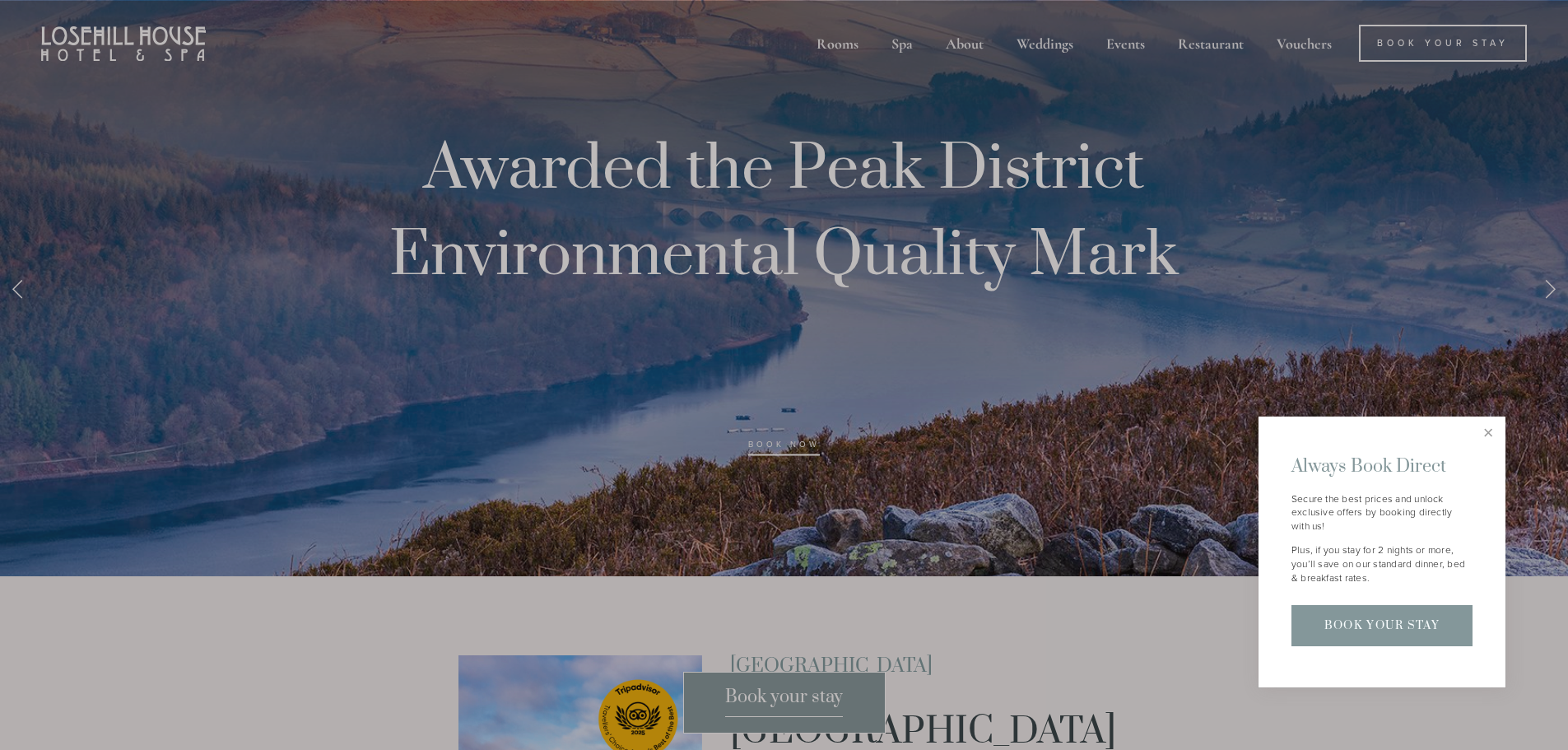
click at [1367, 627] on link "Book Your Stay" at bounding box center [1381, 625] width 181 height 40
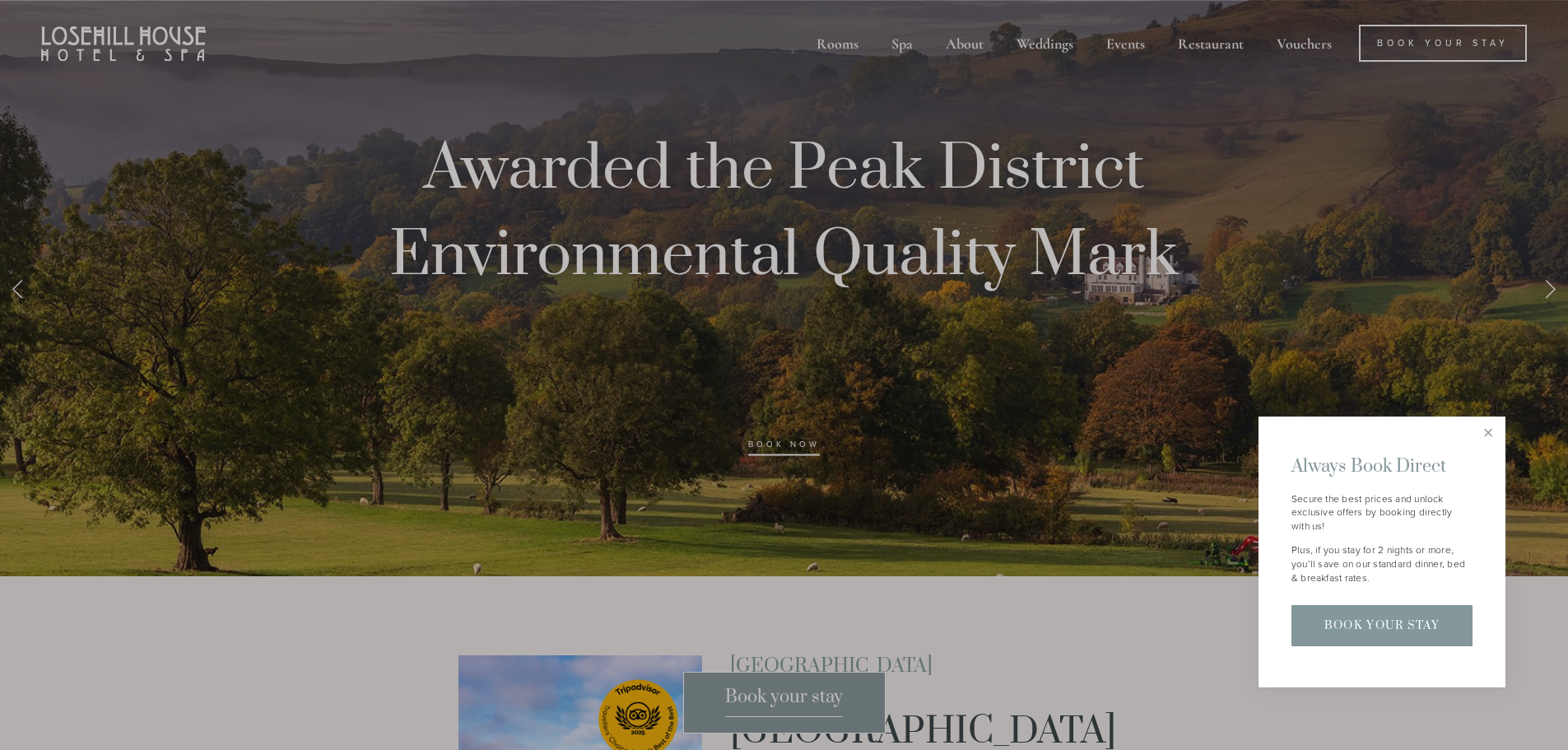
click at [1383, 620] on link "Book Your Stay" at bounding box center [1381, 625] width 181 height 40
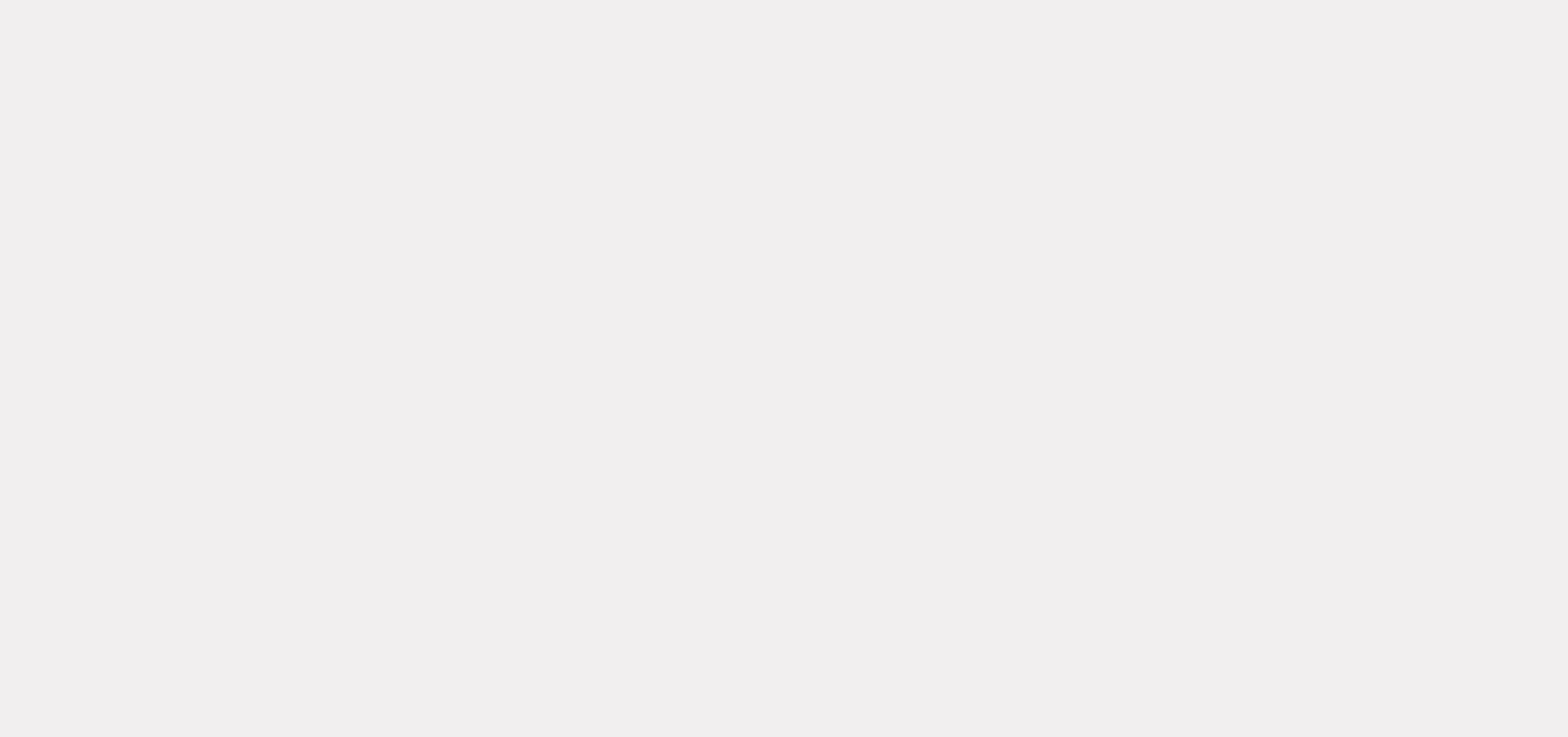
scroll to position [323, 0]
